Goal: Task Accomplishment & Management: Manage account settings

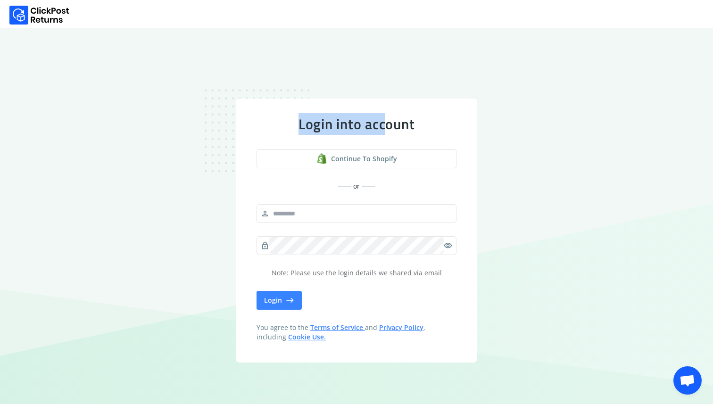
drag, startPoint x: 298, startPoint y: 124, endPoint x: 390, endPoint y: 123, distance: 91.4
click at [384, 124] on div "Login into account" at bounding box center [356, 123] width 200 height 17
click at [390, 123] on div "Login into account" at bounding box center [356, 123] width 200 height 17
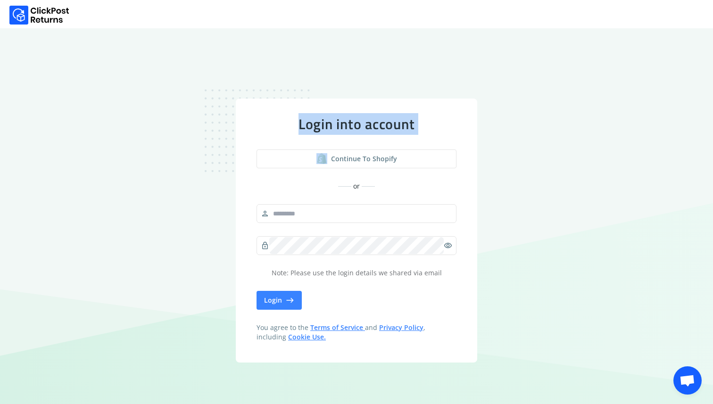
click at [390, 123] on div "Login into account" at bounding box center [356, 123] width 200 height 17
